Goal: Information Seeking & Learning: Find specific fact

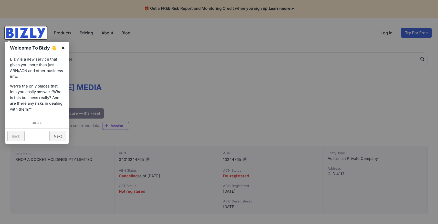
click at [64, 47] on link "×" at bounding box center [63, 48] width 12 height 12
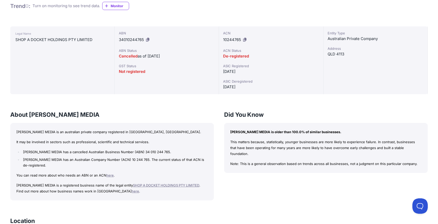
scroll to position [123, 0]
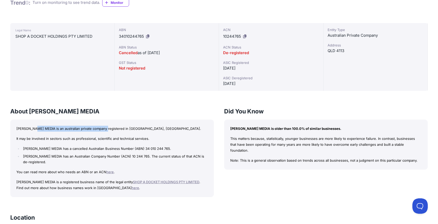
drag, startPoint x: 39, startPoint y: 129, endPoint x: 109, endPoint y: 130, distance: 70.2
click at [109, 130] on p "MCCORD MEDIA is an australian private company registered in QLD, Australia." at bounding box center [111, 128] width 191 height 6
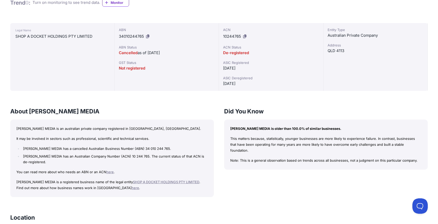
click at [98, 148] on li "MCCORD MEDIA has a cancelled Australian Business Number (ABN) 34 010 244 765." at bounding box center [115, 148] width 186 height 6
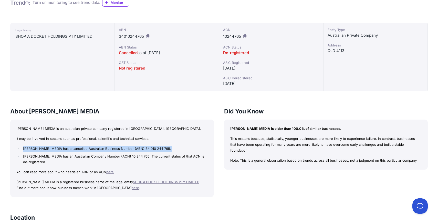
click at [98, 148] on li "MCCORD MEDIA has a cancelled Australian Business Number (ABN) 34 010 244 765." at bounding box center [115, 148] width 186 height 6
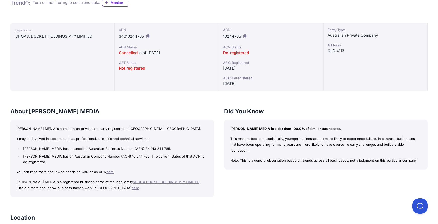
click at [98, 156] on li "MCCORD MEDIA has an Australian Company Number (ACN) 10 244 765. The current sta…" at bounding box center [115, 159] width 186 height 12
drag, startPoint x: 119, startPoint y: 155, endPoint x: 138, endPoint y: 155, distance: 19.7
click at [138, 155] on li "MCCORD MEDIA has an Australian Company Number (ACN) 10 244 765. The current sta…" at bounding box center [115, 159] width 186 height 12
click at [136, 155] on li "MCCORD MEDIA has an Australian Company Number (ACN) 10 244 765. The current sta…" at bounding box center [115, 159] width 186 height 12
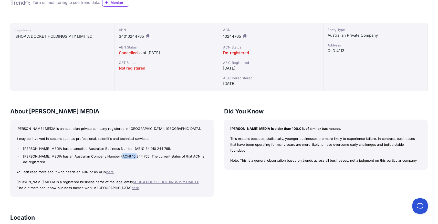
drag, startPoint x: 136, startPoint y: 156, endPoint x: 117, endPoint y: 156, distance: 18.4
click at [117, 156] on li "MCCORD MEDIA has an Australian Company Number (ACN) 10 244 765. The current sta…" at bounding box center [115, 159] width 186 height 12
click at [118, 156] on li "MCCORD MEDIA has an Australian Company Number (ACN) 10 244 765. The current sta…" at bounding box center [115, 159] width 186 height 12
drag, startPoint x: 118, startPoint y: 156, endPoint x: 138, endPoint y: 156, distance: 20.5
click at [138, 156] on li "MCCORD MEDIA has an Australian Company Number (ACN) 10 244 765. The current sta…" at bounding box center [115, 159] width 186 height 12
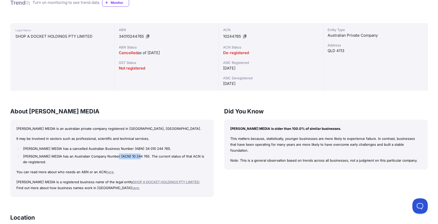
click at [138, 156] on li "MCCORD MEDIA has an Australian Company Number (ACN) 10 244 765. The current sta…" at bounding box center [115, 159] width 186 height 12
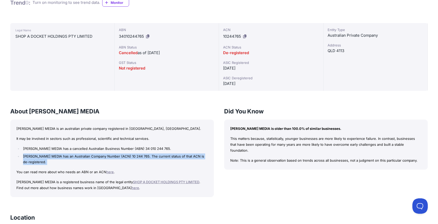
click at [138, 156] on li "MCCORD MEDIA has an Australian Company Number (ACN) 10 244 765. The current sta…" at bounding box center [115, 159] width 186 height 12
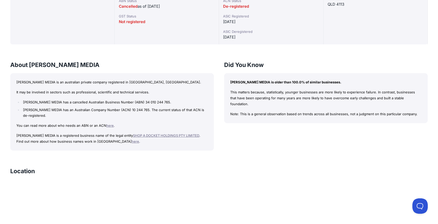
scroll to position [170, 0]
click at [140, 135] on link "SHOP A DOCKET HOLDINGS PTY LIMITED" at bounding box center [166, 135] width 66 height 4
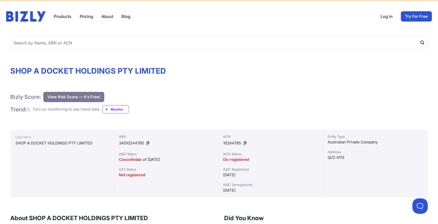
scroll to position [17, 0]
drag, startPoint x: 148, startPoint y: 160, endPoint x: 166, endPoint y: 161, distance: 18.0
click at [166, 161] on div "Cancelled as of [DATE]" at bounding box center [167, 159] width 96 height 6
